Goal: Transaction & Acquisition: Purchase product/service

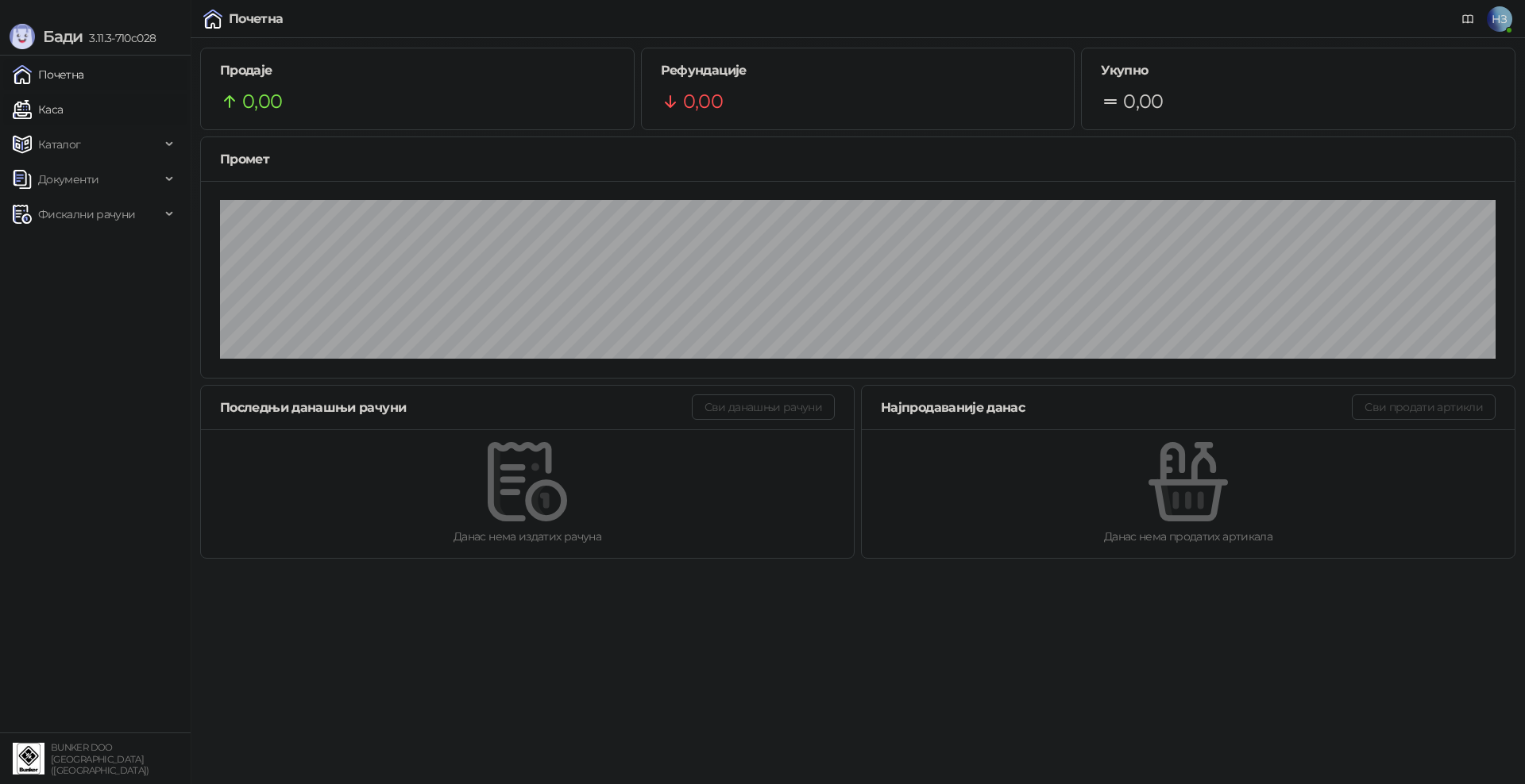
click at [50, 106] on link "Каса" at bounding box center [38, 109] width 50 height 32
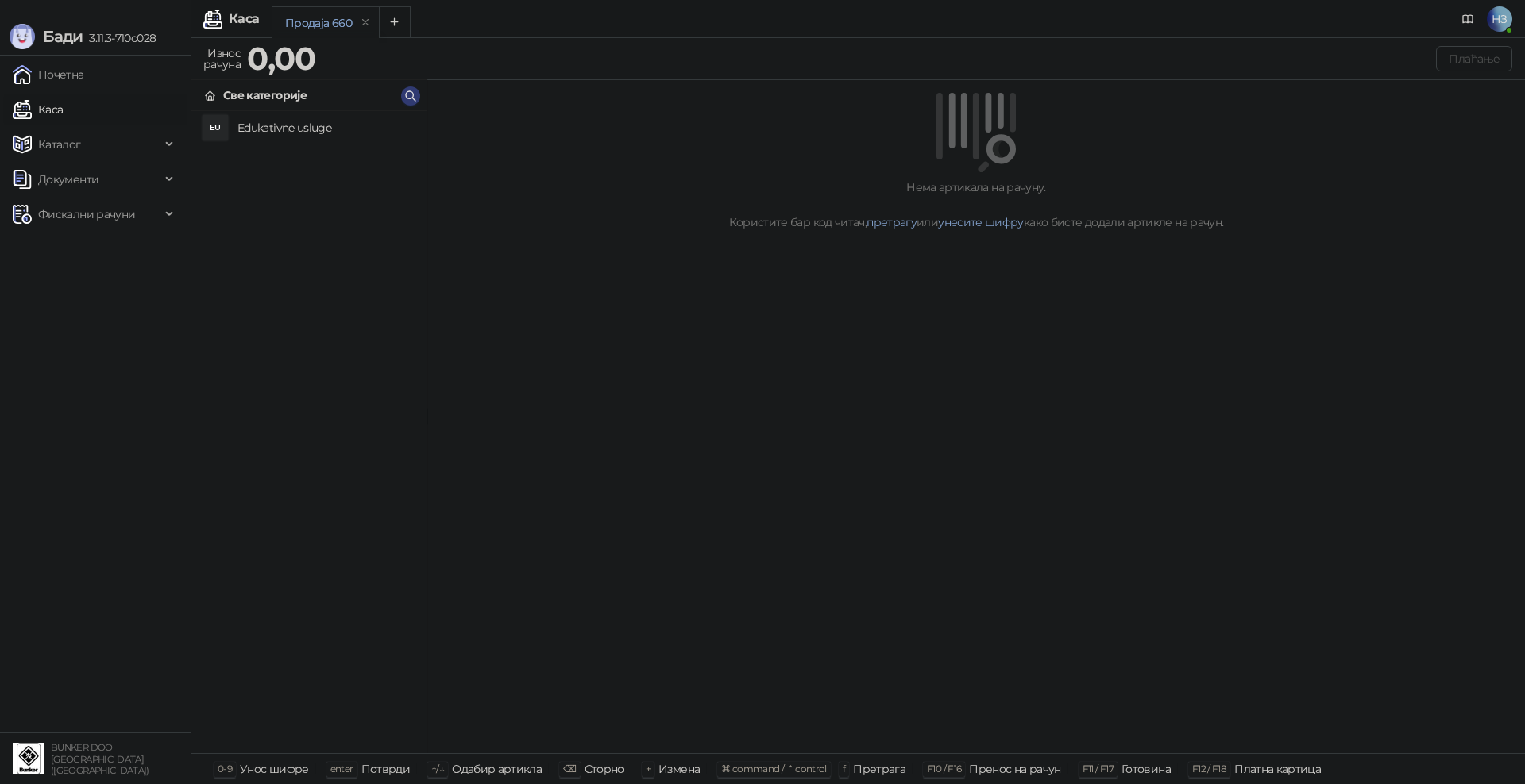
click at [296, 133] on h4 "Edukativne usluge" at bounding box center [325, 127] width 176 height 25
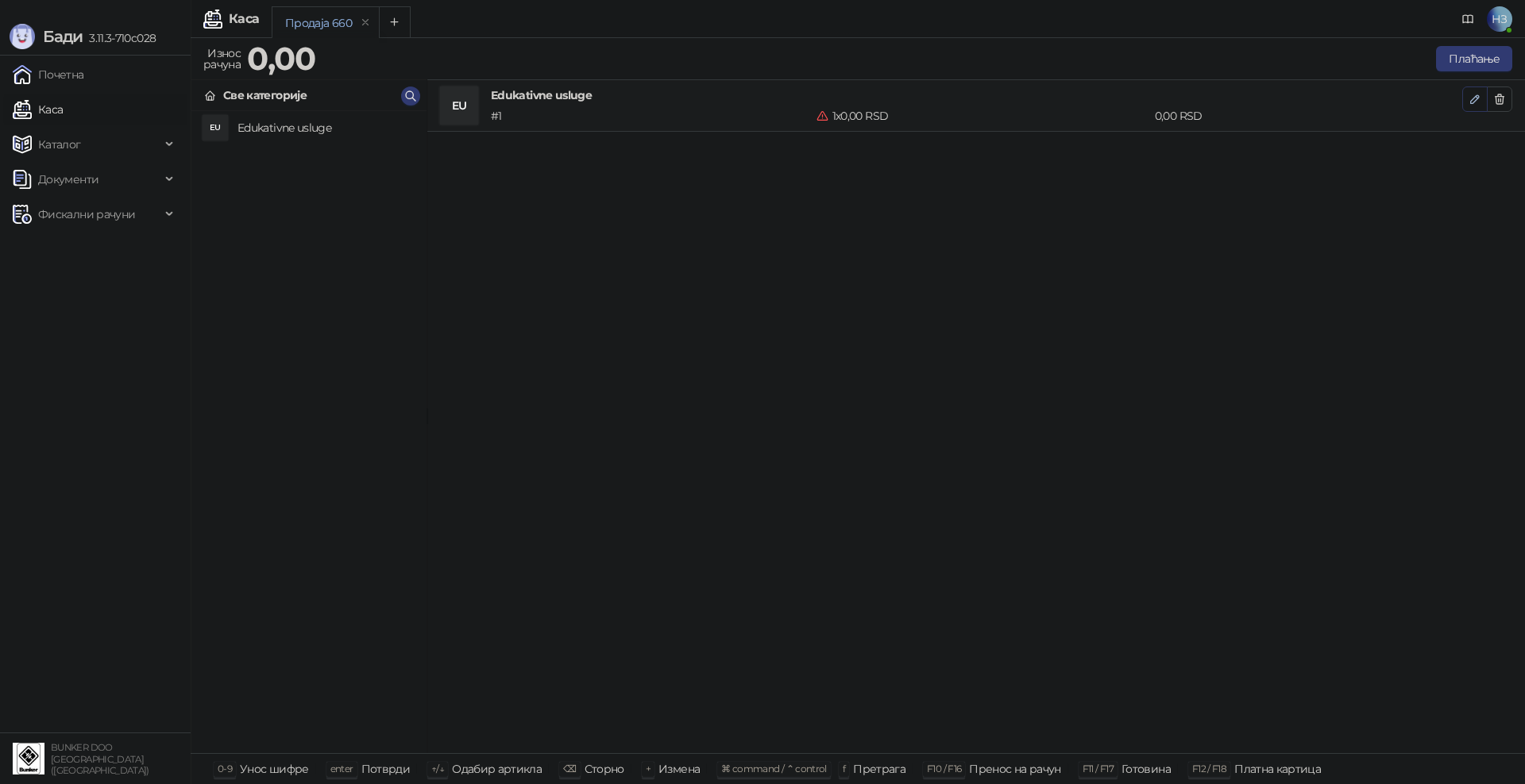
click at [1476, 97] on icon "button" at bounding box center [1475, 99] width 8 height 8
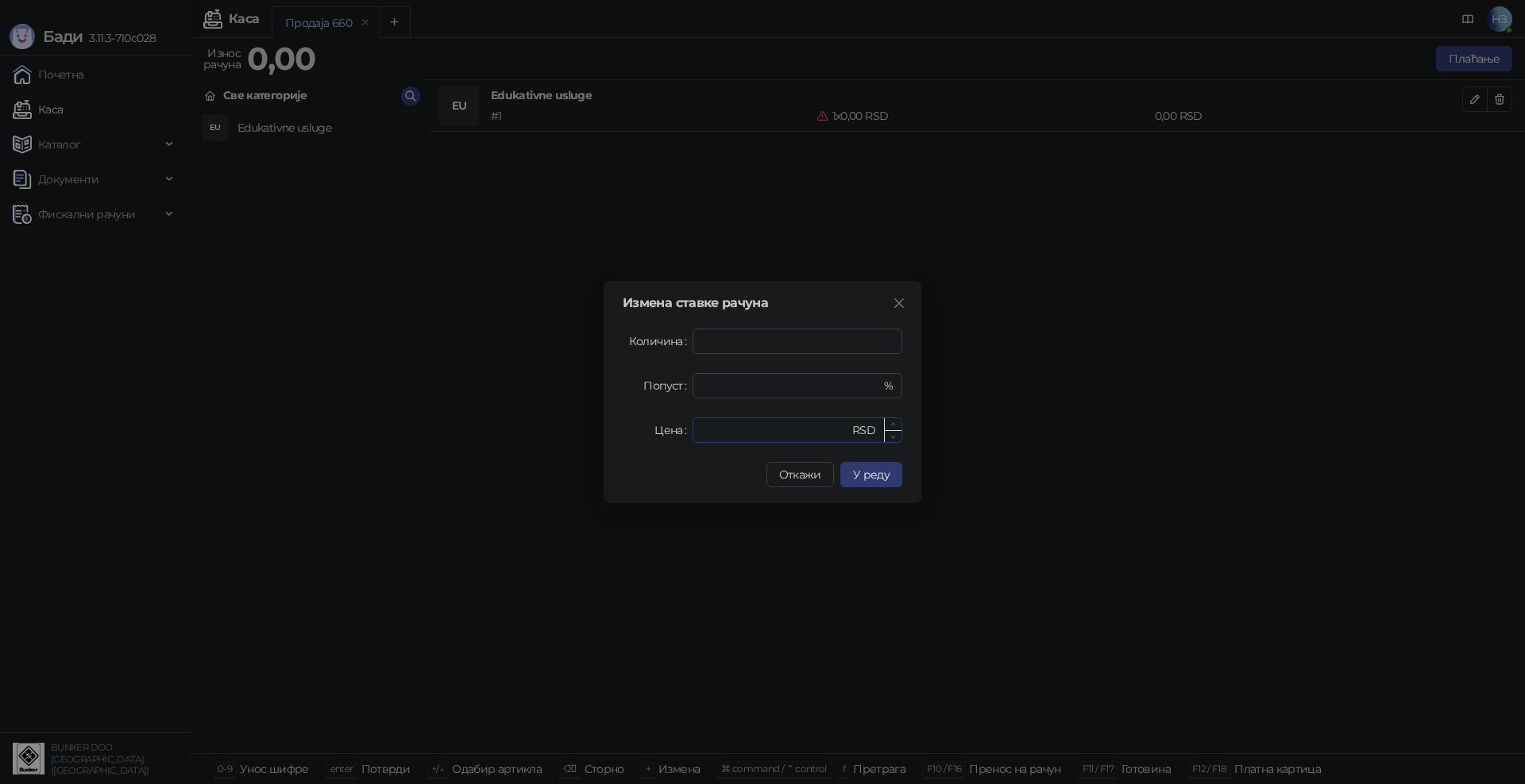
click at [731, 434] on input "*" at bounding box center [775, 430] width 147 height 24
drag, startPoint x: 737, startPoint y: 429, endPoint x: 702, endPoint y: 431, distance: 35.1
click at [706, 430] on input "*" at bounding box center [775, 430] width 147 height 24
drag, startPoint x: 730, startPoint y: 430, endPoint x: 689, endPoint y: 427, distance: 41.1
click at [689, 427] on div "Цена * RSD" at bounding box center [762, 430] width 279 height 25
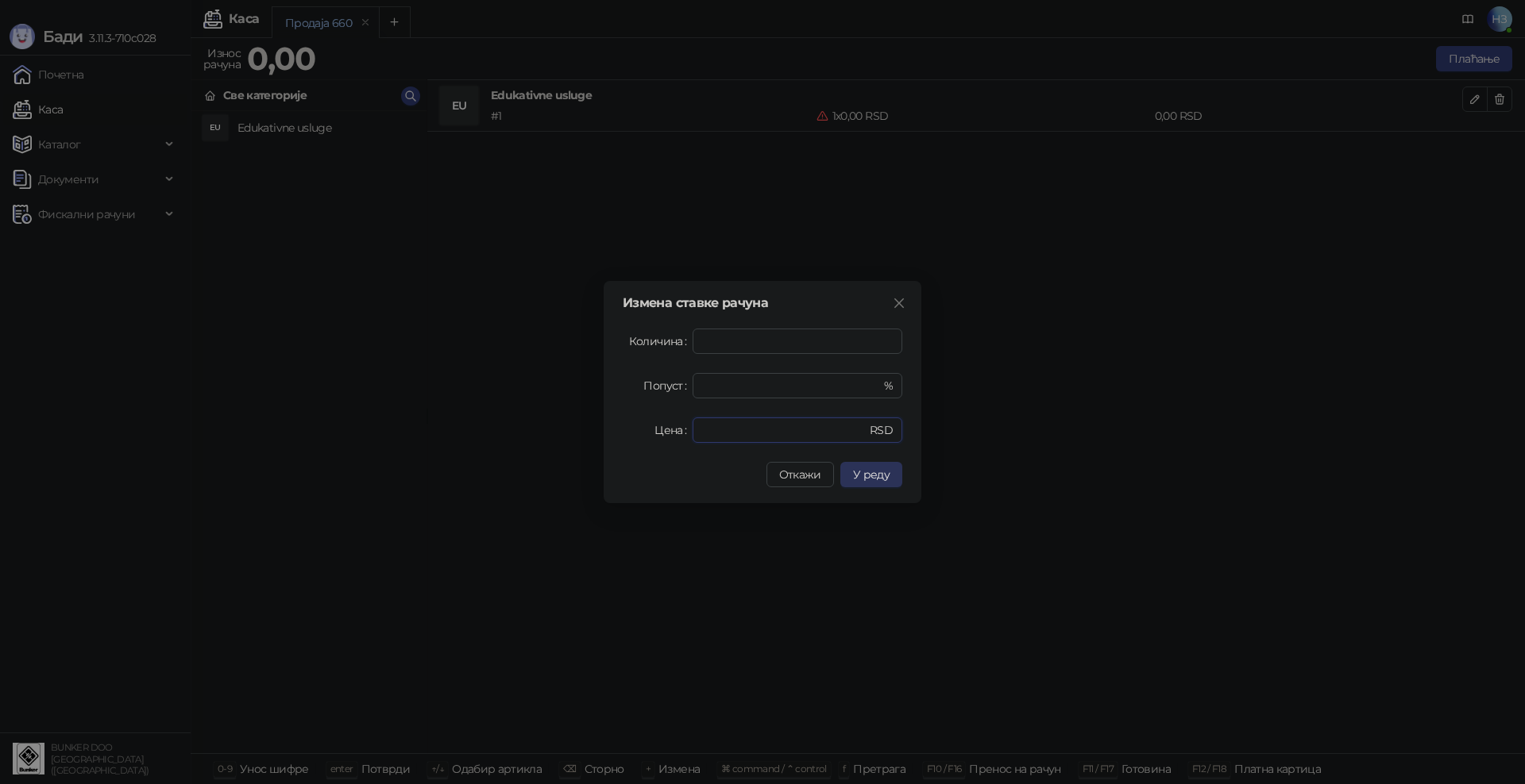
type input "****"
click at [883, 472] on span "У реду" at bounding box center [871, 475] width 37 height 15
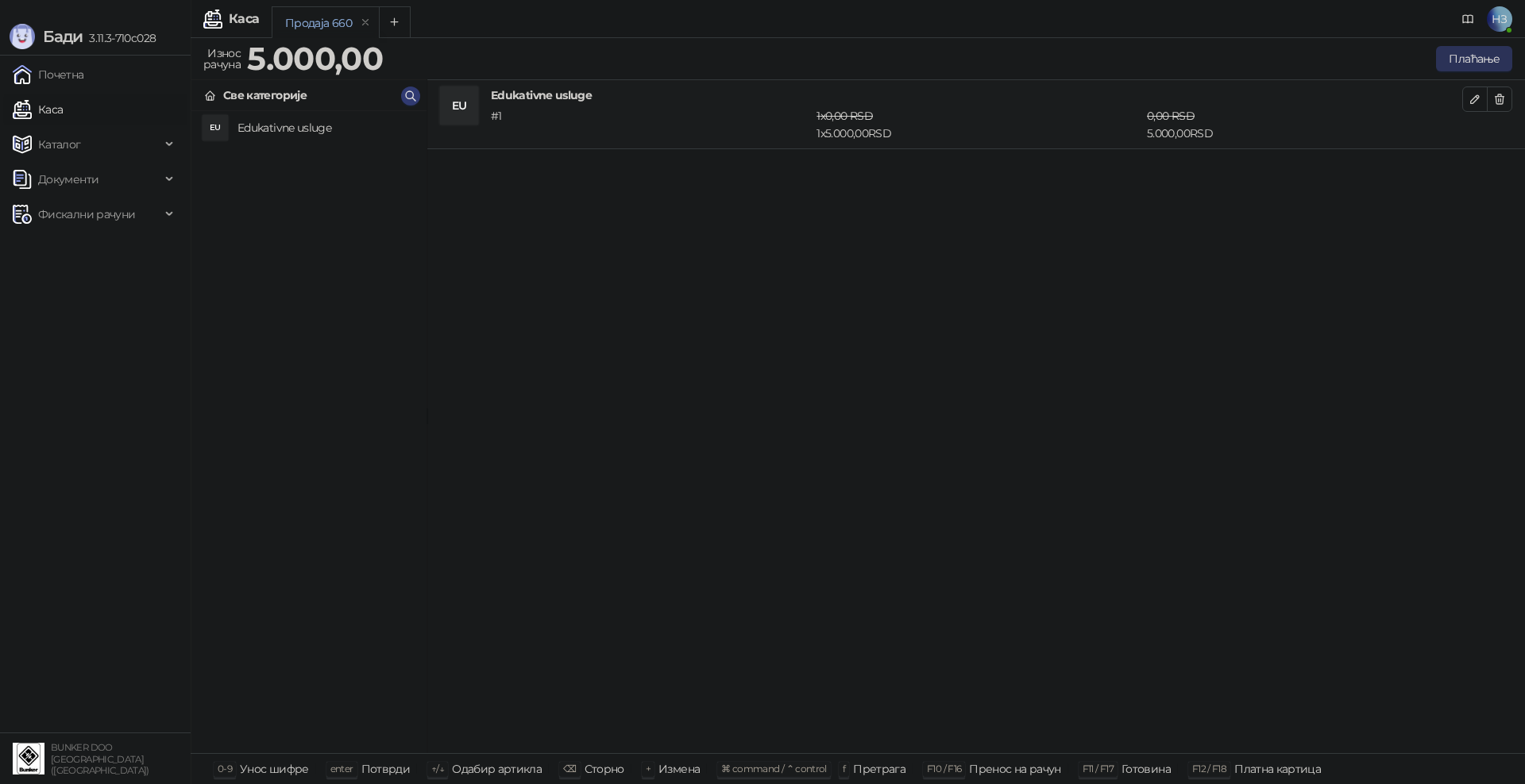
click at [1484, 55] on button "Плаћање" at bounding box center [1475, 58] width 76 height 25
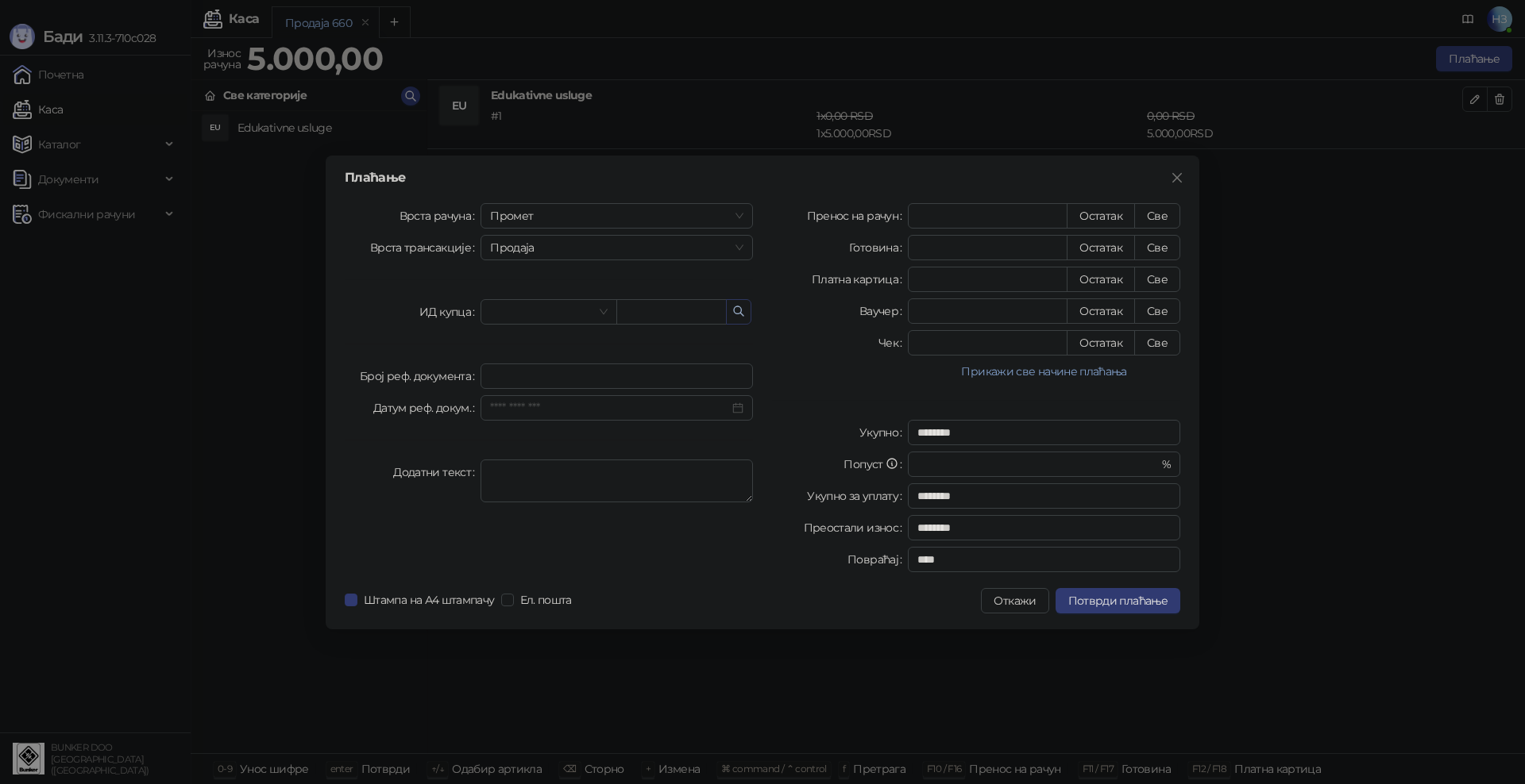
click at [739, 311] on icon "button" at bounding box center [739, 312] width 13 height 13
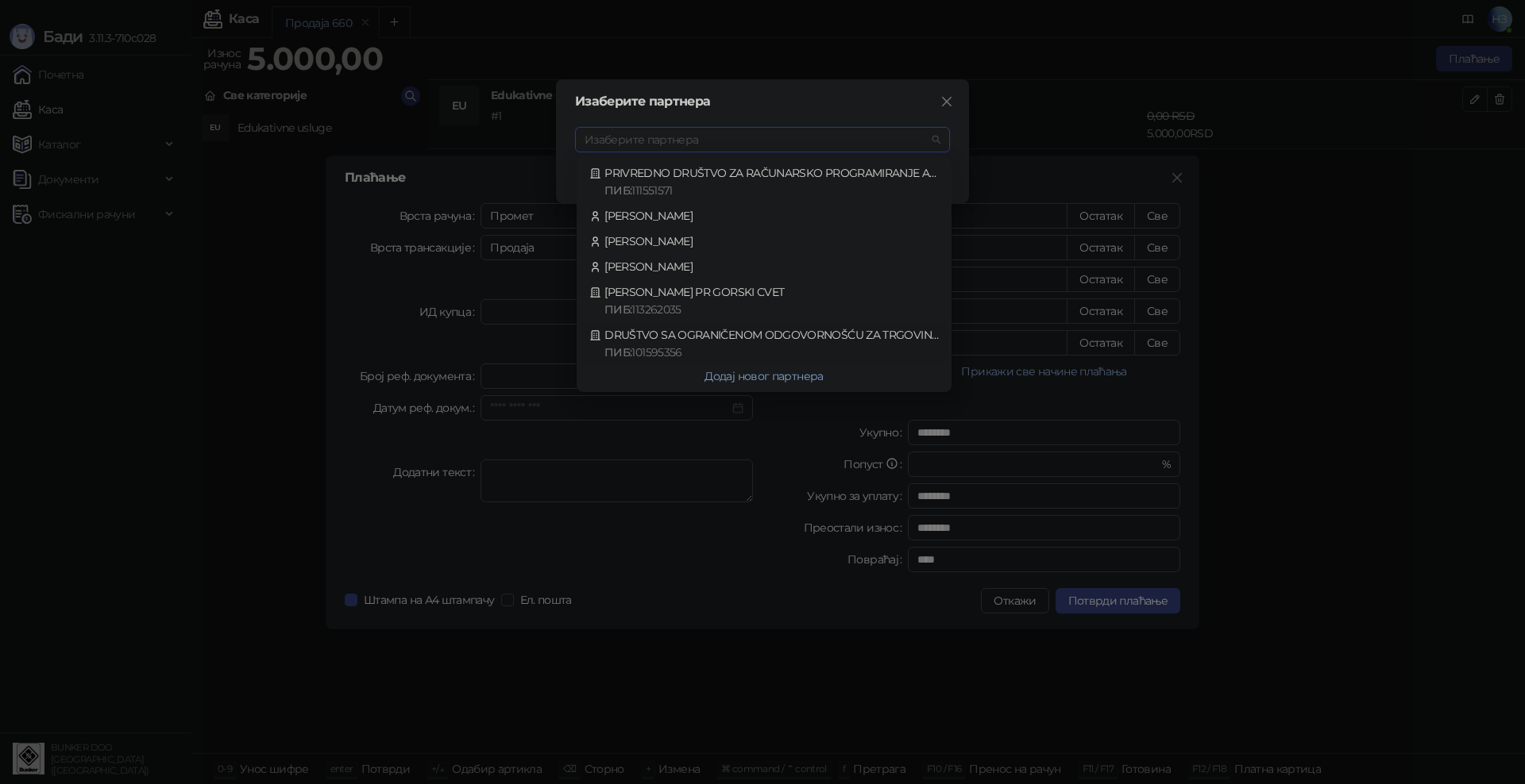
click at [745, 338] on div "DRUŠTVO SA OGRANIČENOM ODGOVORNOŠĆU ZA TRGOVINU I USLUGE VUKMIROVIĆ ALEKSANDROV…" at bounding box center [764, 343] width 349 height 35
type input "*********"
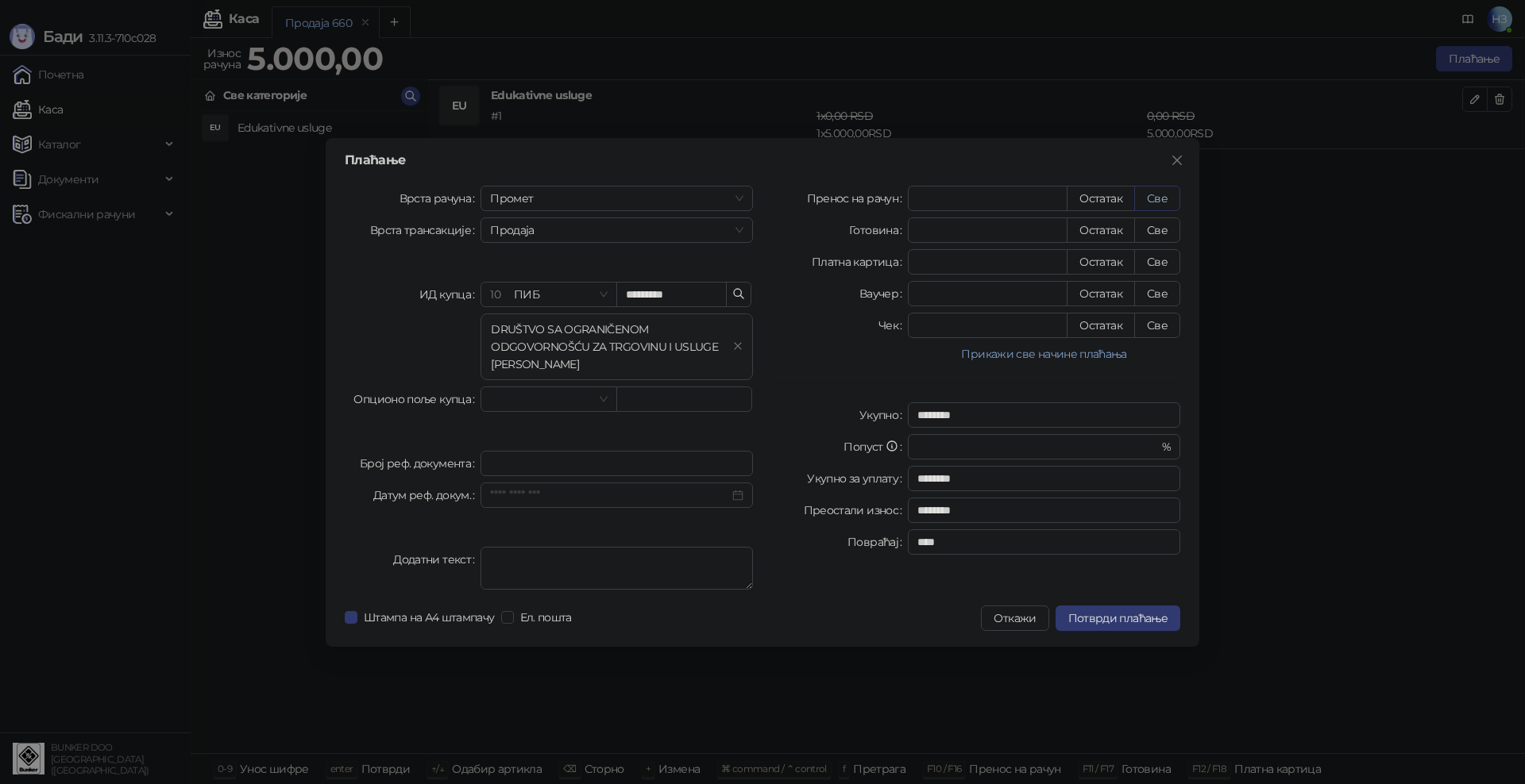
click at [1158, 194] on button "Све" at bounding box center [1157, 198] width 46 height 25
type input "****"
click at [1116, 617] on span "Потврди плаћање" at bounding box center [1118, 618] width 99 height 15
